Goal: Obtain resource: Download file/media

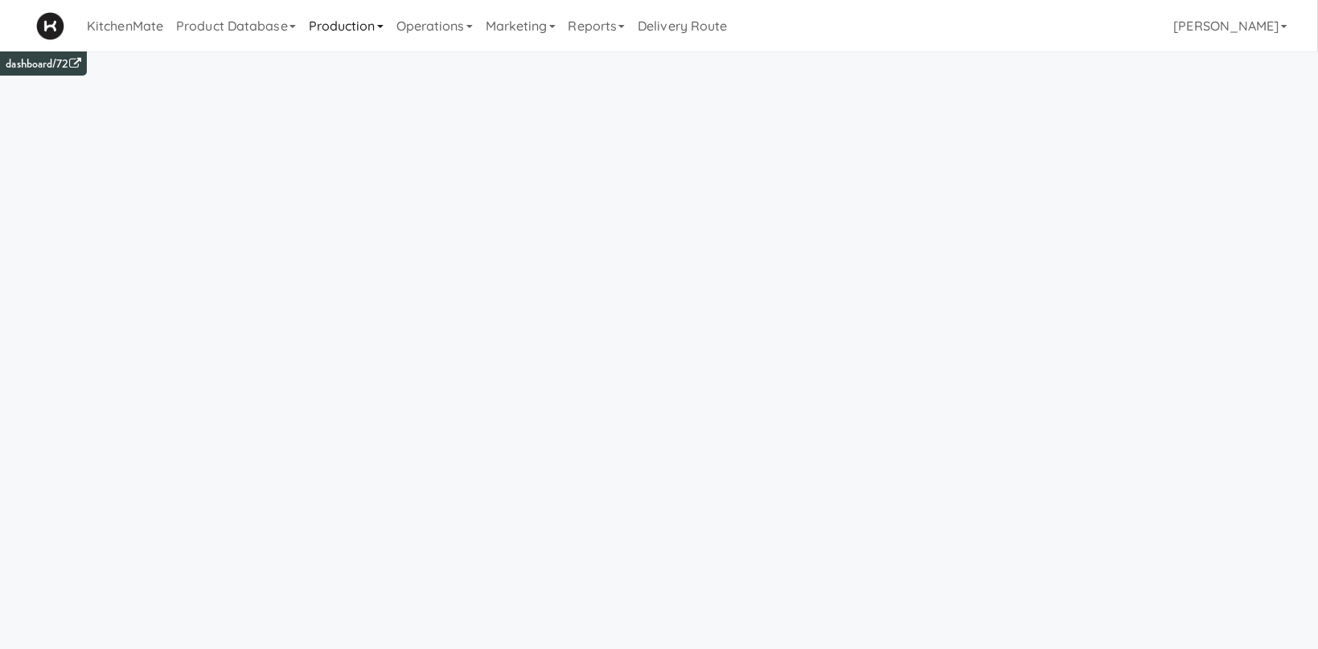
click at [335, 21] on link "Production" at bounding box center [346, 25] width 88 height 51
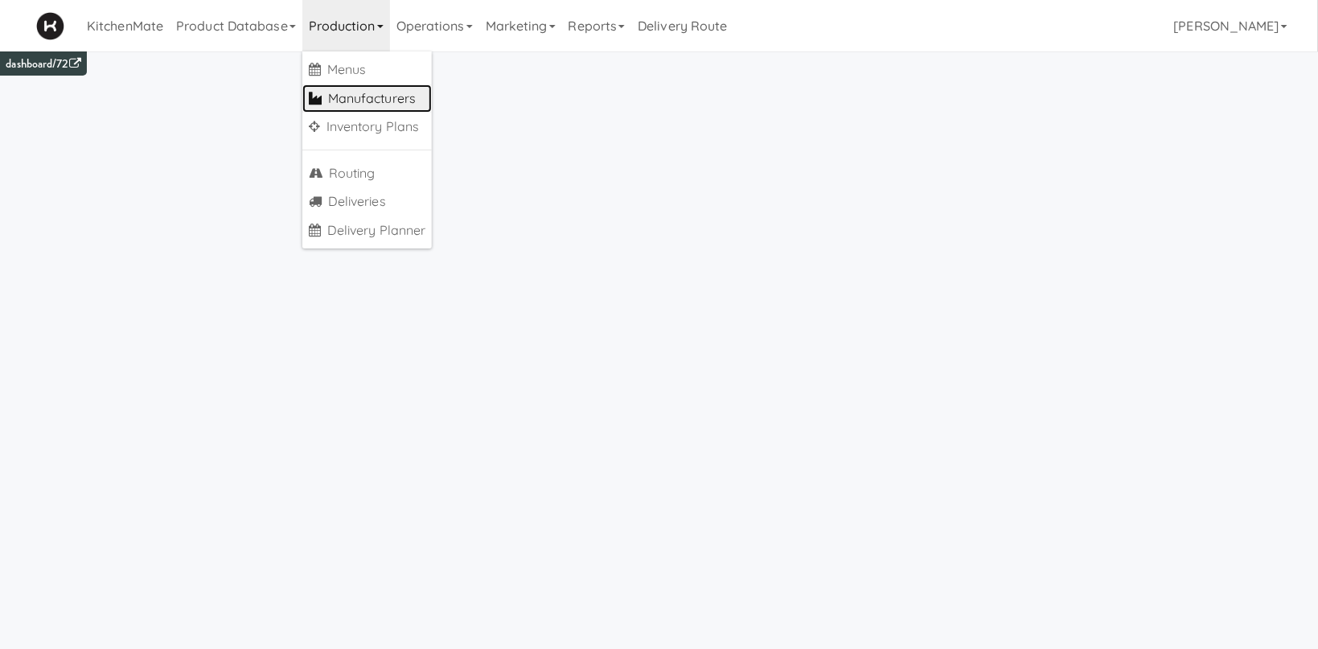
click at [395, 94] on link "Manufacturers" at bounding box center [367, 98] width 130 height 29
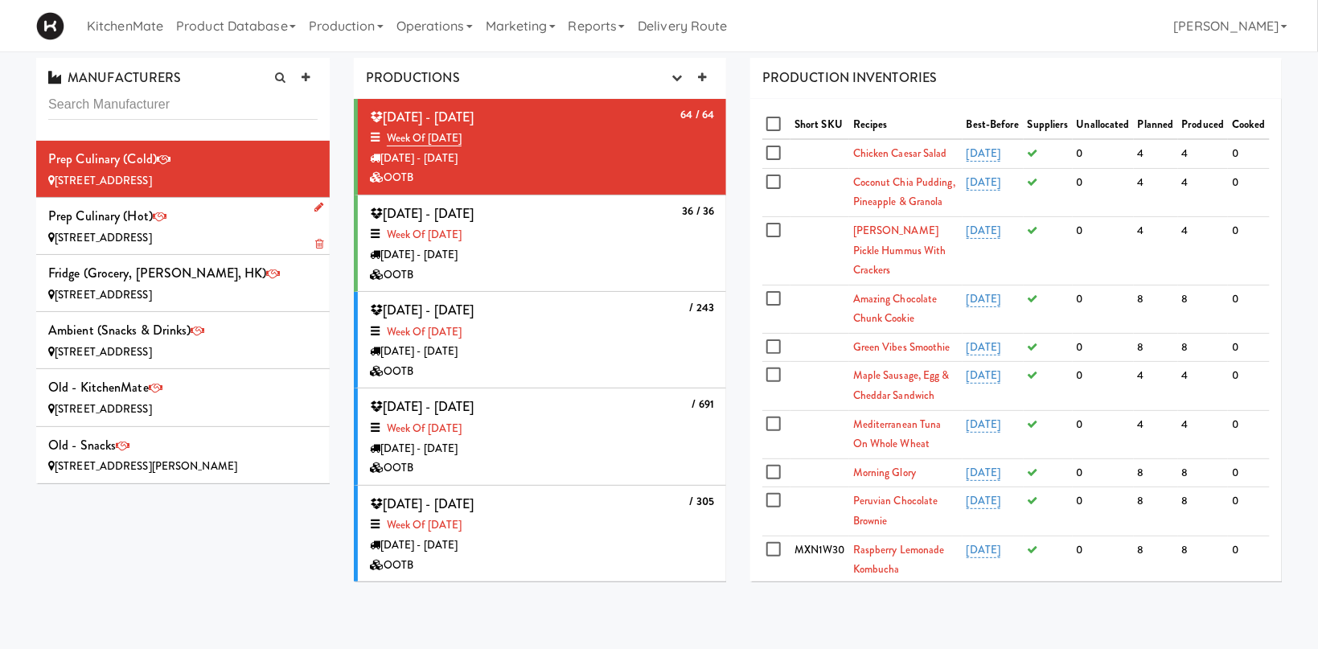
click at [224, 224] on div "Prep Culinary (Hot) [STREET_ADDRESS]" at bounding box center [182, 225] width 269 height 43
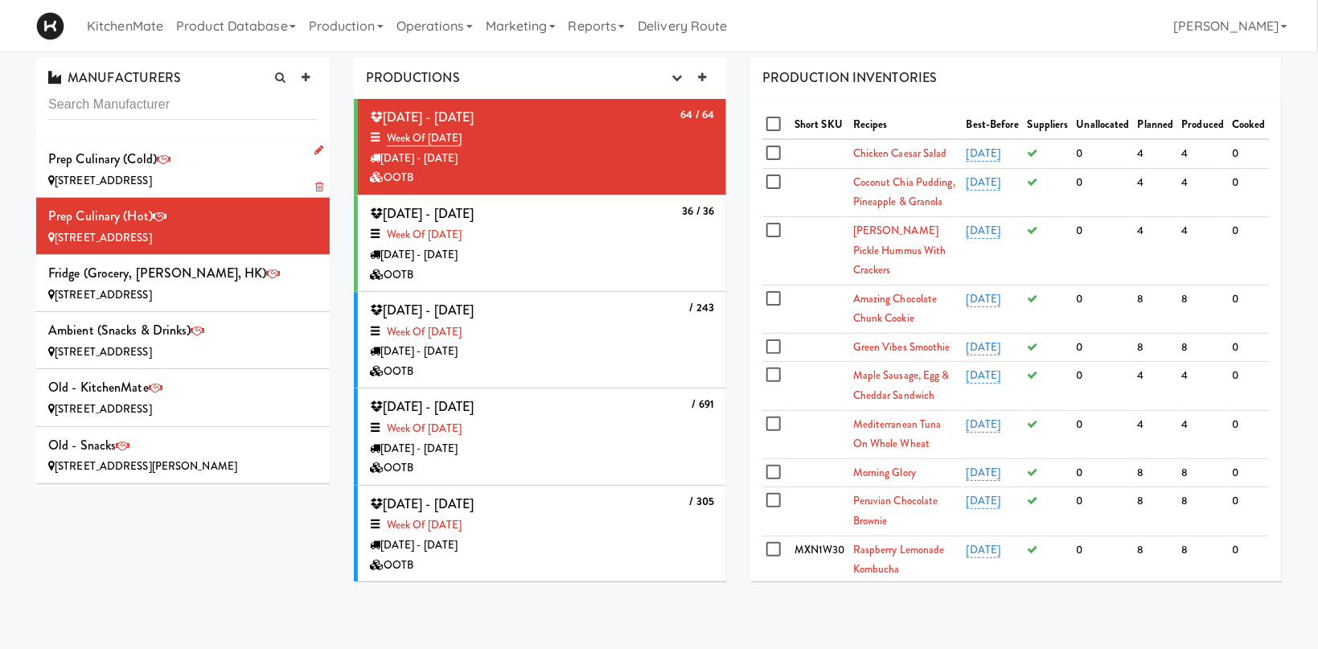
click at [218, 174] on div "[STREET_ADDRESS]" at bounding box center [182, 181] width 269 height 20
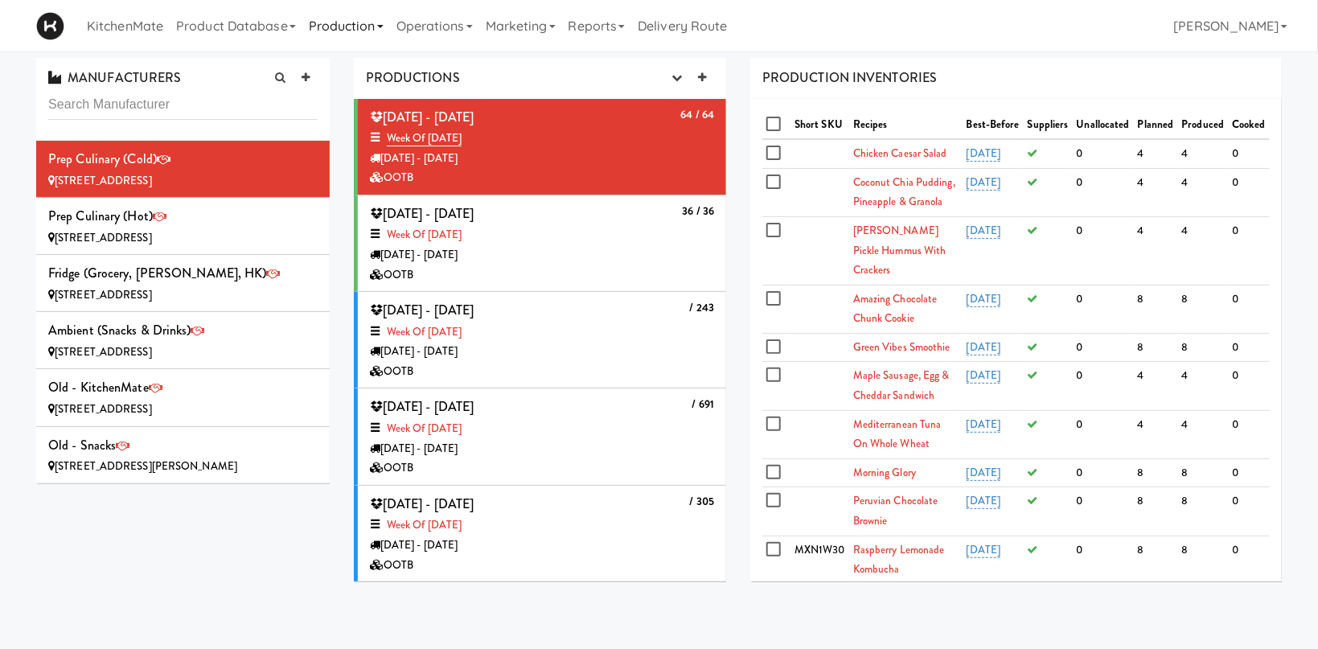
click at [344, 27] on link "Production" at bounding box center [346, 25] width 88 height 51
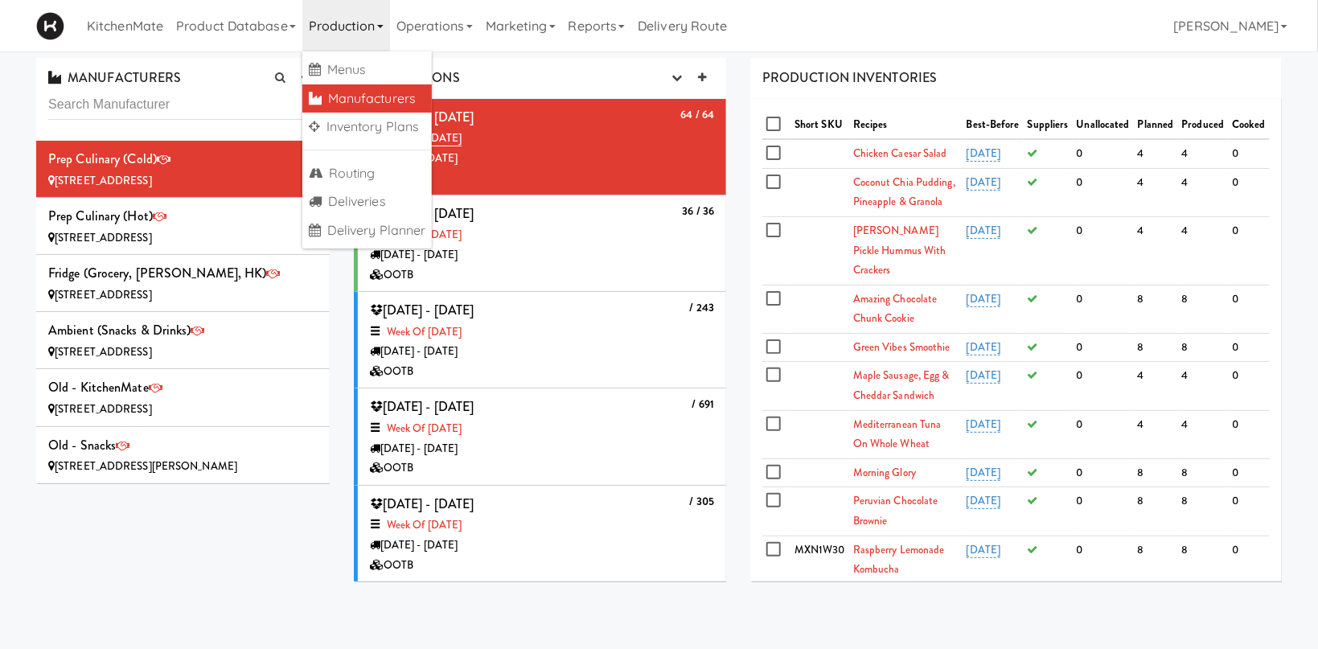
click at [368, 93] on link "Manufacturers" at bounding box center [367, 98] width 130 height 29
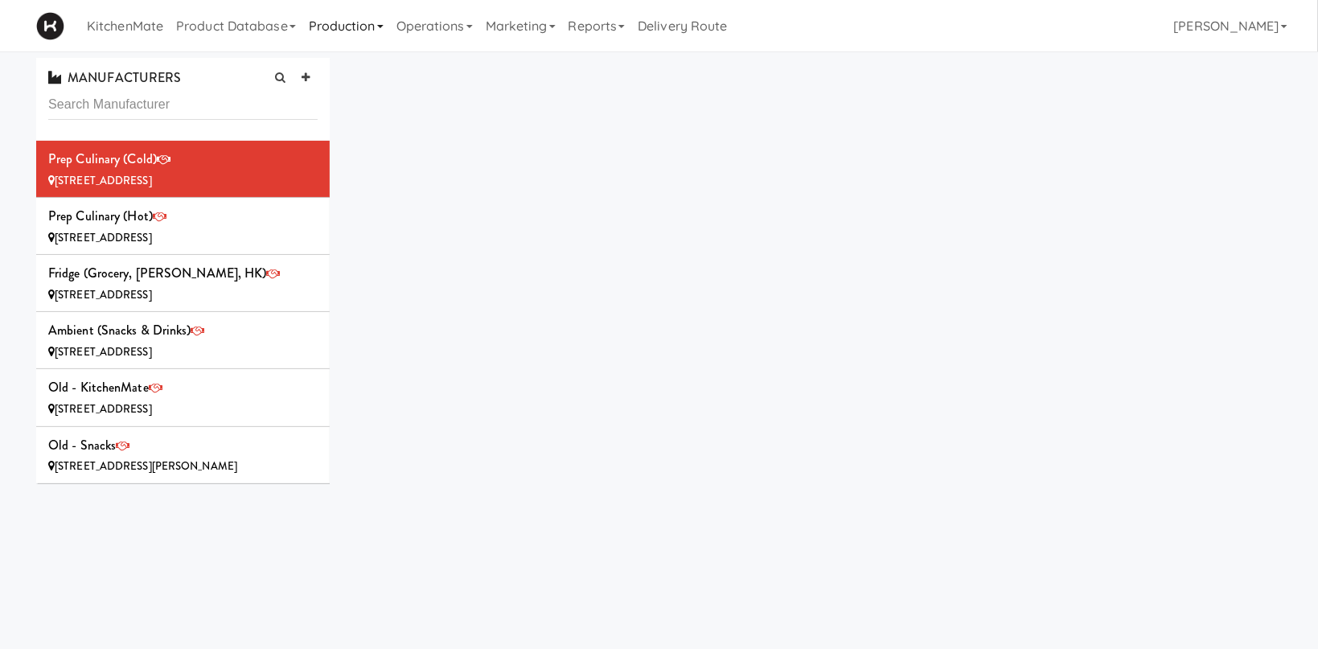
click at [353, 21] on link "Production" at bounding box center [346, 25] width 88 height 51
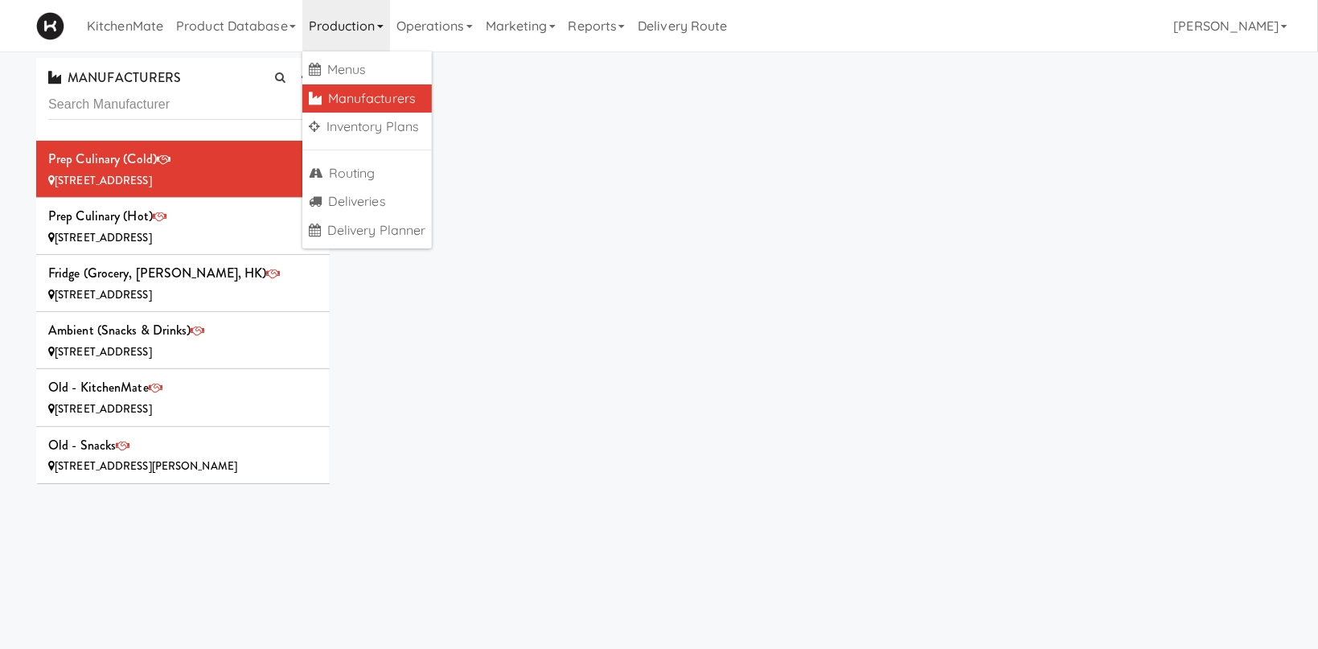
click at [373, 101] on link "Manufacturers" at bounding box center [367, 98] width 130 height 29
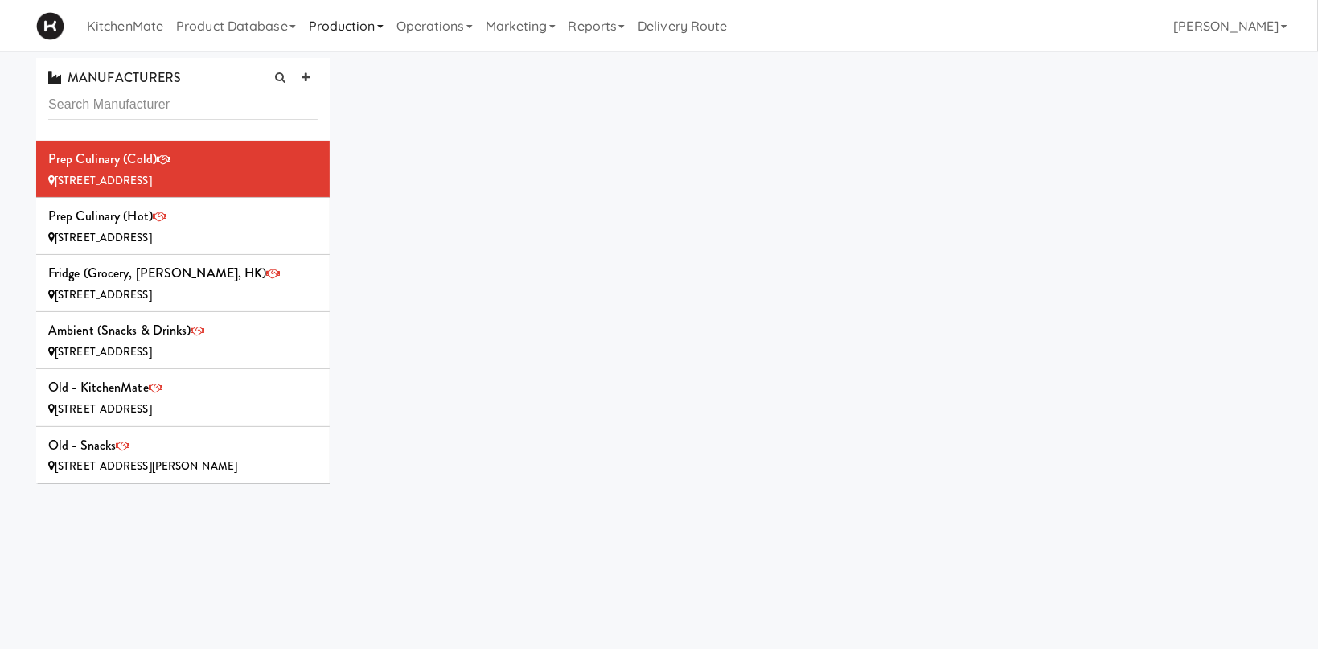
click at [352, 33] on link "Production" at bounding box center [346, 25] width 88 height 51
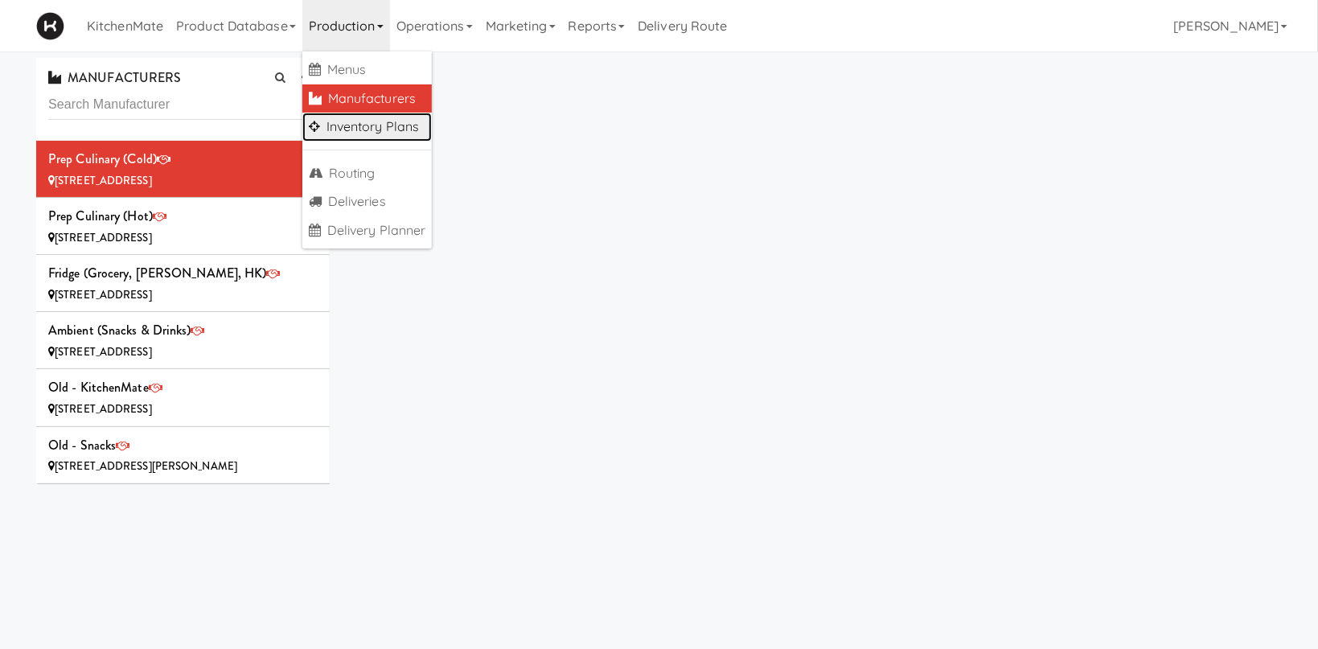
click at [361, 119] on link "Inventory Plans" at bounding box center [367, 127] width 130 height 29
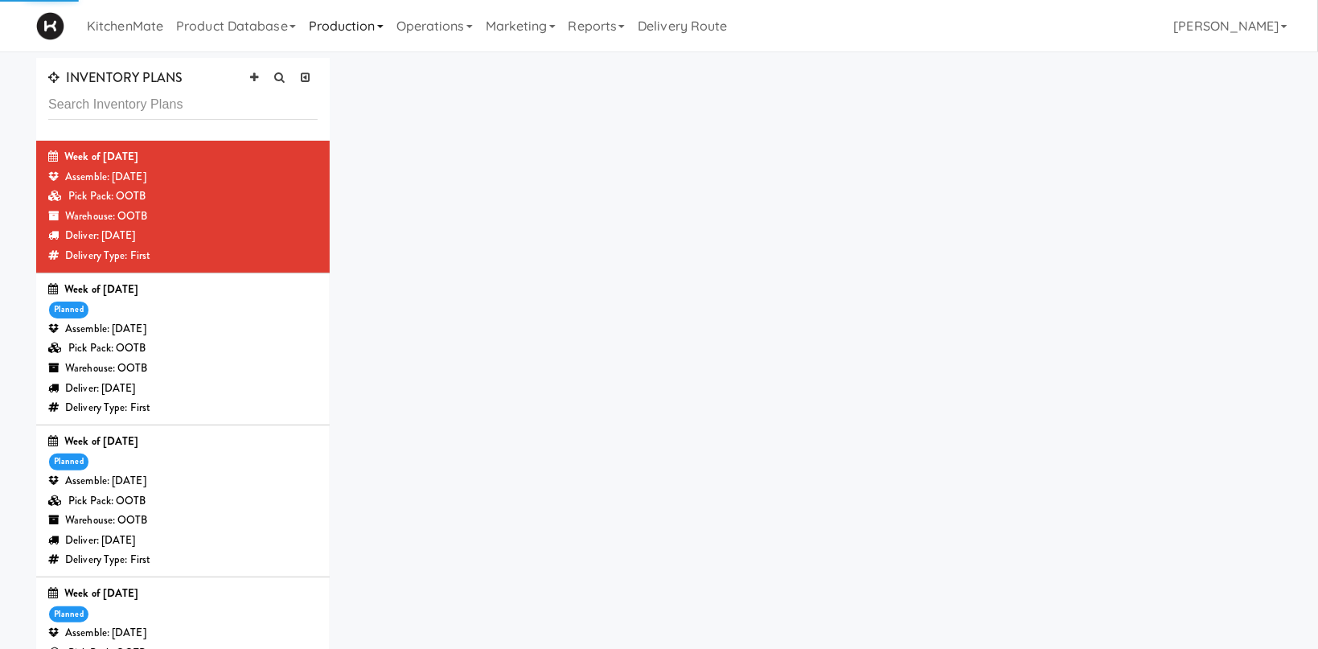
click at [366, 26] on link "Production" at bounding box center [346, 25] width 88 height 51
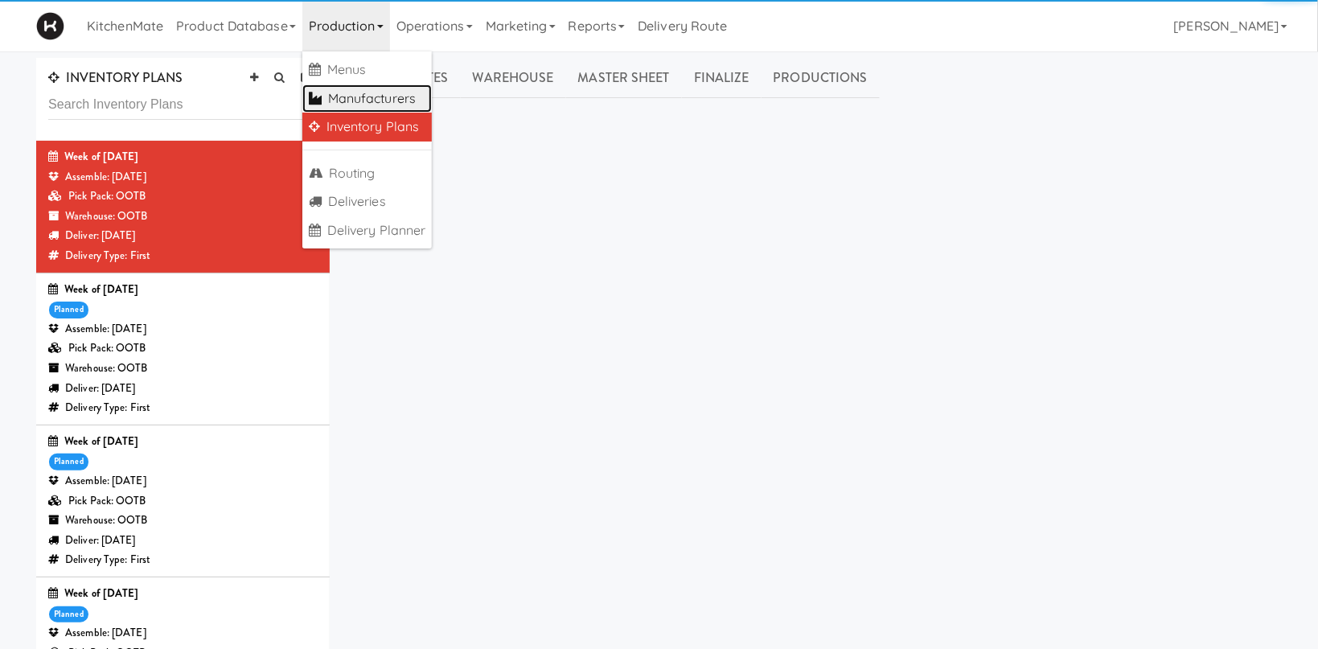
click at [387, 101] on link "Manufacturers" at bounding box center [367, 98] width 130 height 29
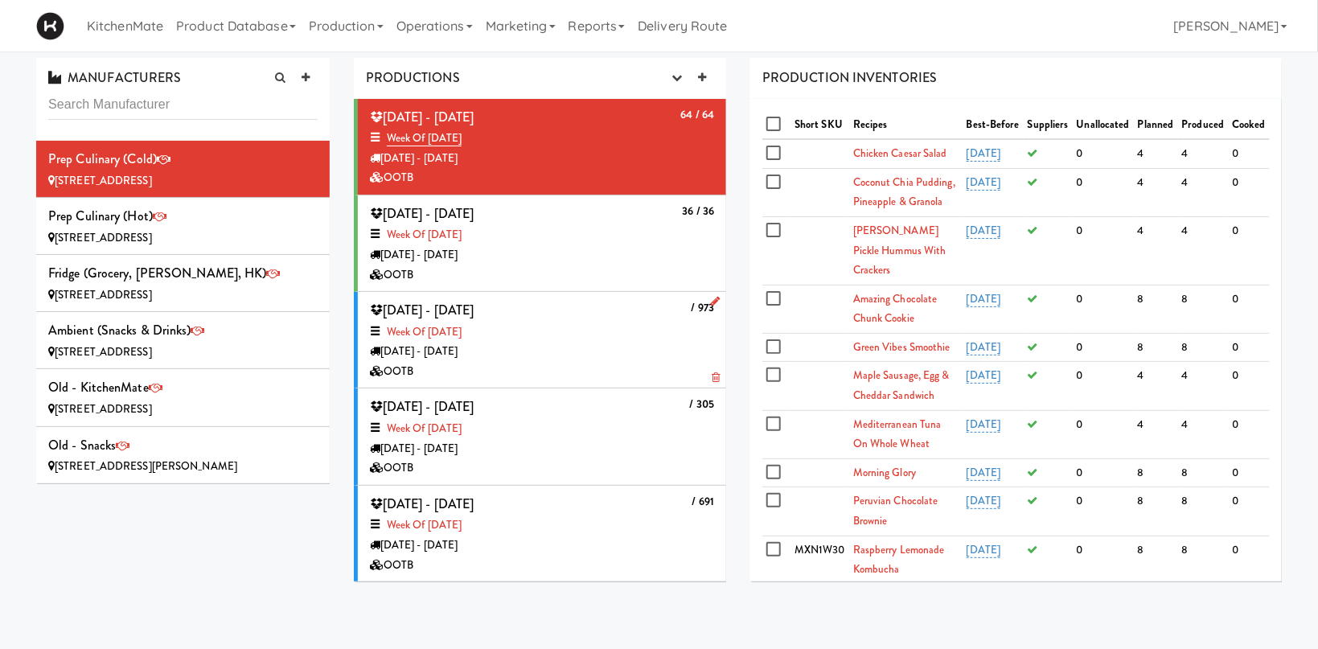
click at [634, 333] on div "Week of [DATE]" at bounding box center [542, 333] width 344 height 20
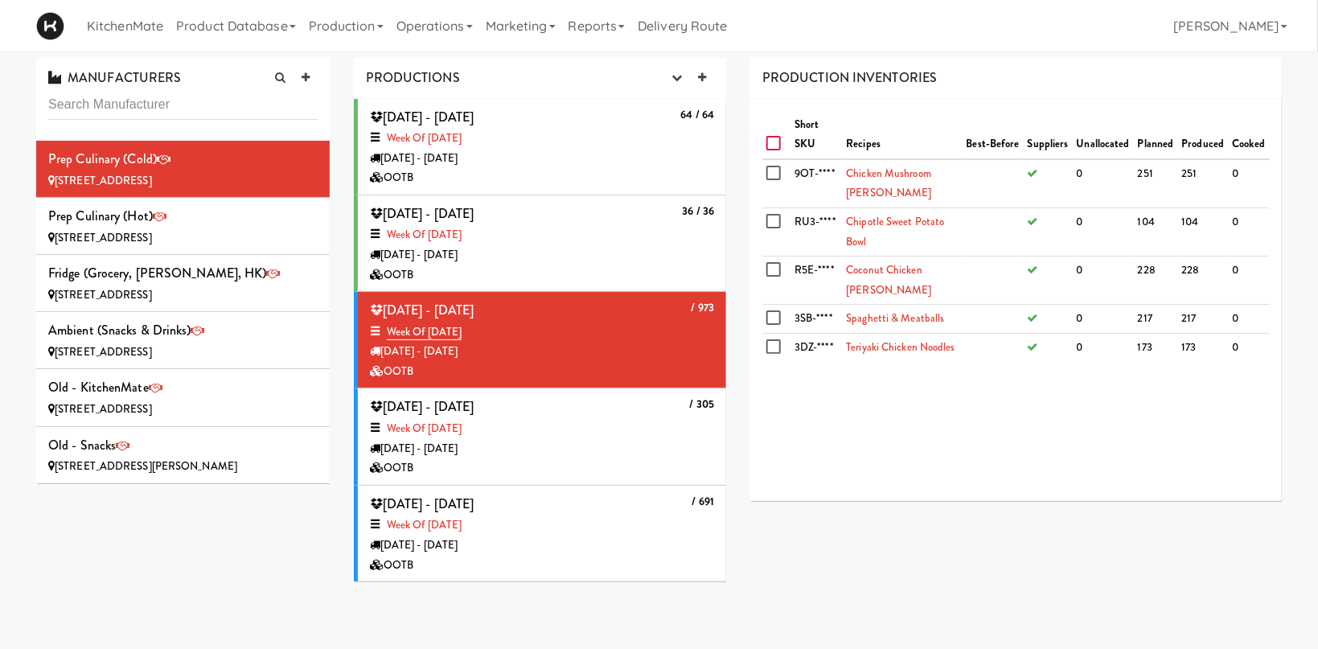
click at [775, 143] on input "checkbox" at bounding box center [776, 144] width 19 height 13
checkbox input "true"
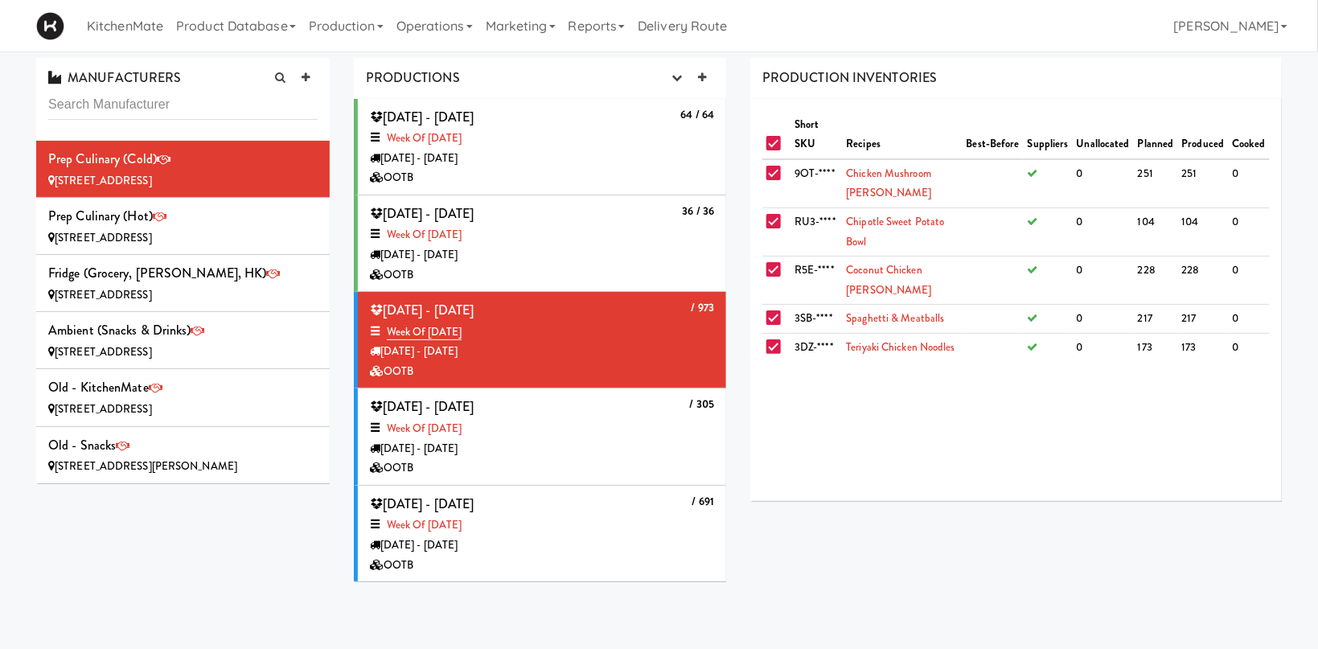
checkbox input "true"
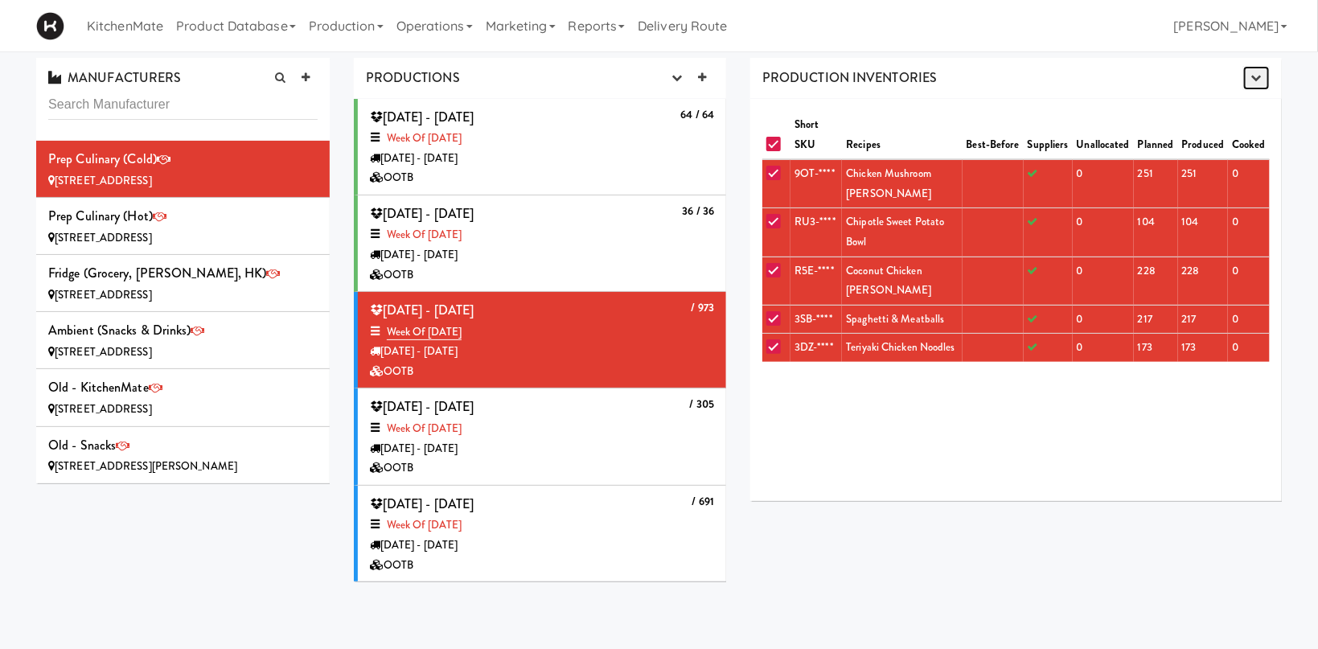
click at [1257, 81] on icon "button" at bounding box center [1257, 77] width 10 height 10
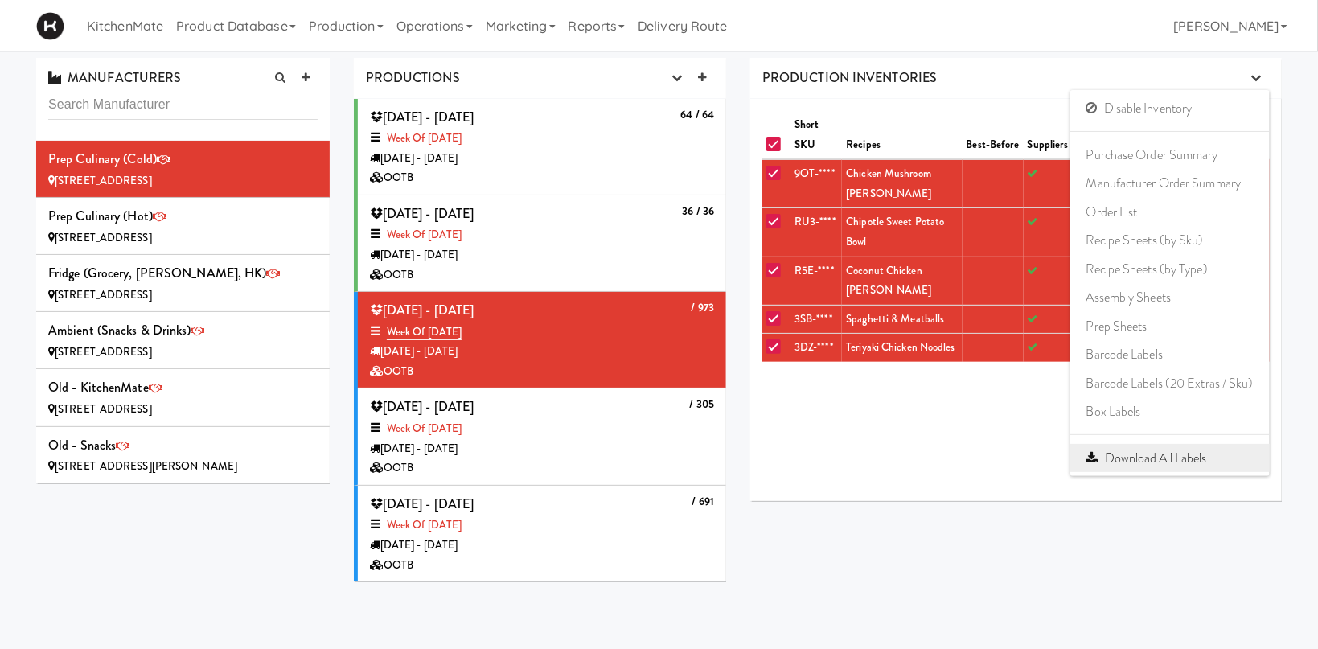
click at [1186, 457] on link "Download All Labels" at bounding box center [1170, 458] width 199 height 29
